Goal: Find specific page/section: Find specific page/section

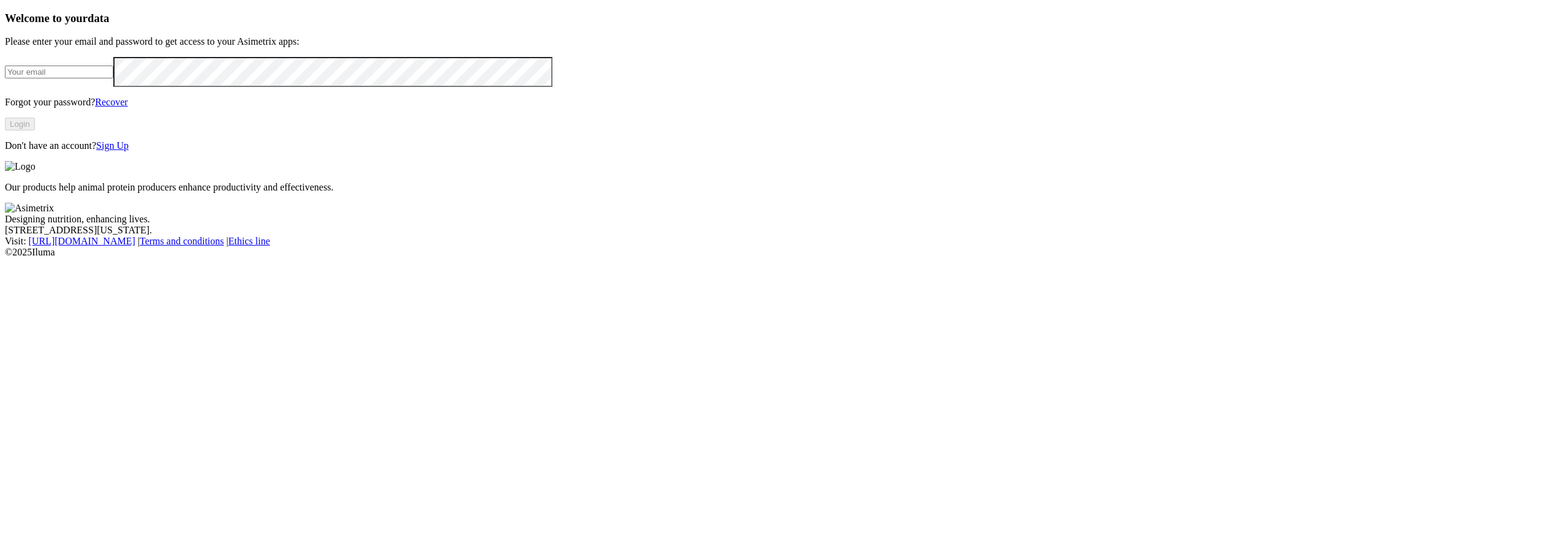
type input "[PERSON_NAME][EMAIL_ADDRESS][PERSON_NAME][DOMAIN_NAME]"
click at [35, 131] on button "Login" at bounding box center [20, 124] width 30 height 13
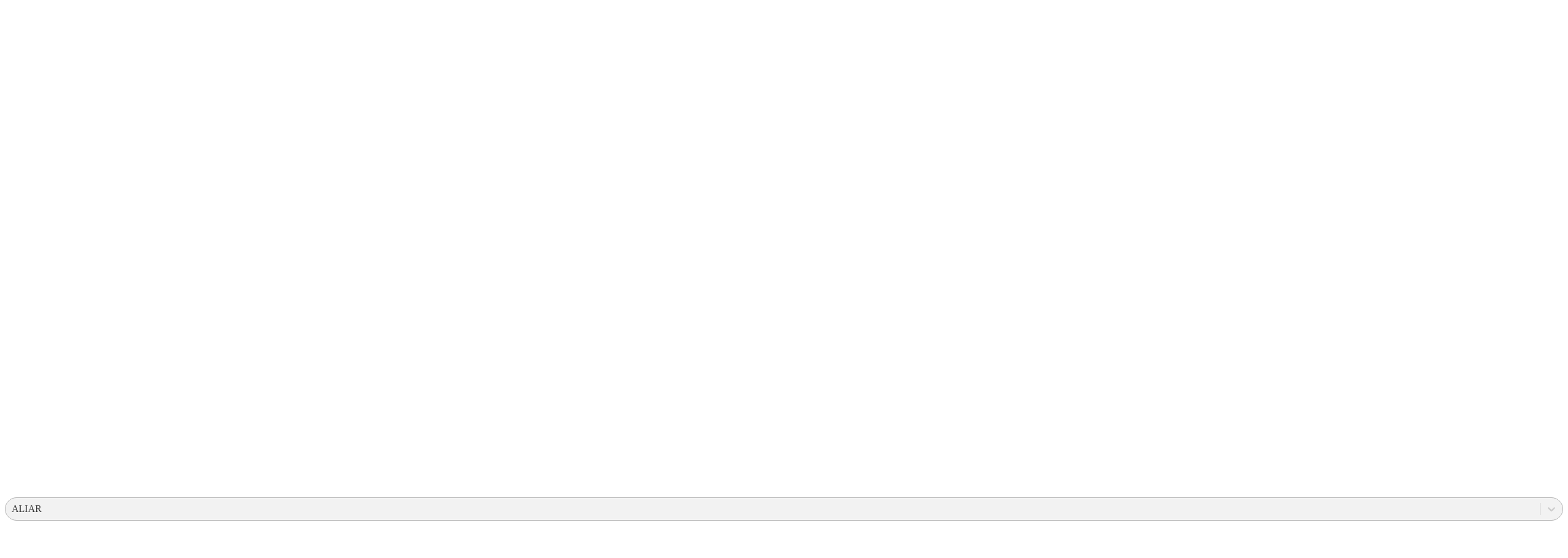
click at [1385, 500] on div "ALIAR" at bounding box center [773, 508] width 1534 height 18
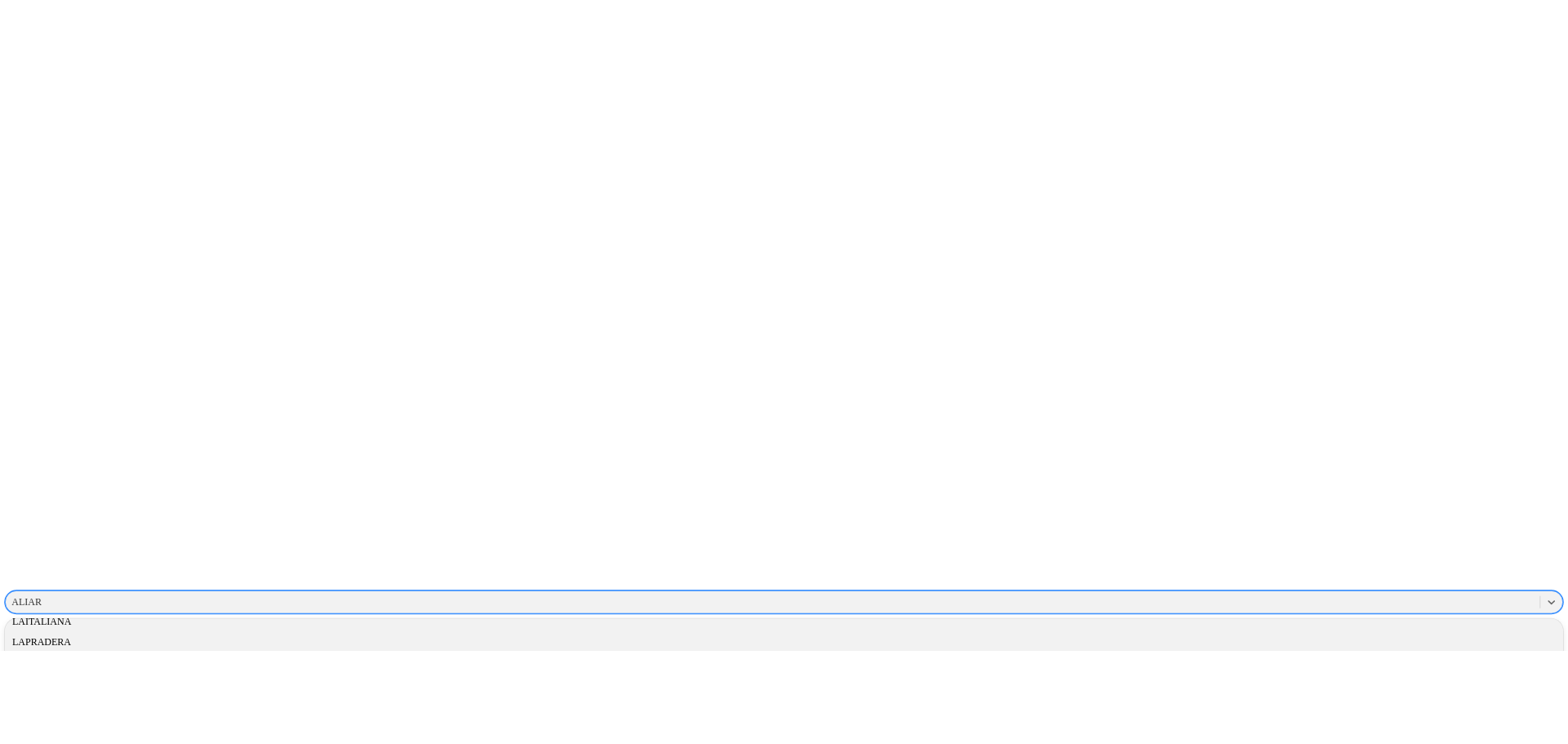
scroll to position [921, 0]
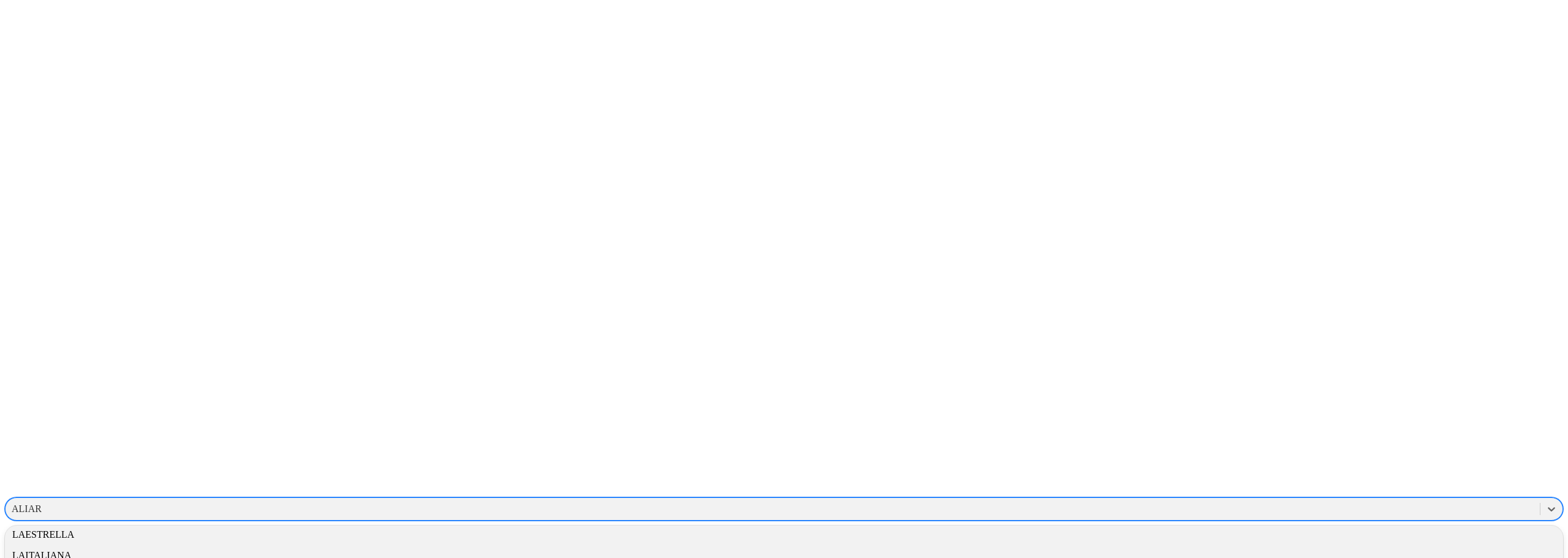
click at [1404, 483] on div "HYLIFE" at bounding box center [784, 493] width 1558 height 21
